Goal: Go to known website: Access a specific website the user already knows

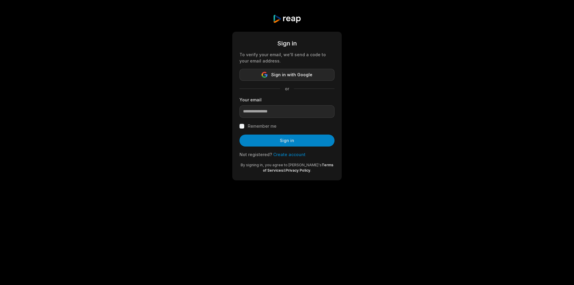
click at [280, 74] on span "Sign in with Google" at bounding box center [291, 74] width 41 height 7
